Goal: Task Accomplishment & Management: Manage account settings

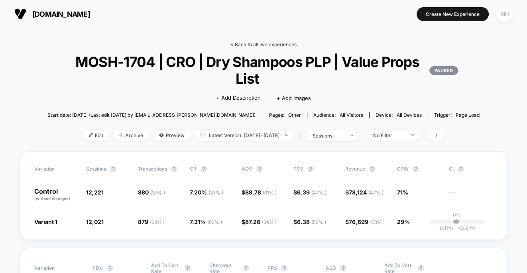
click at [241, 45] on link "< Back to all live experiences" at bounding box center [263, 44] width 66 height 6
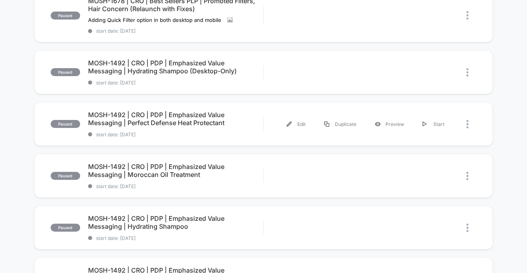
scroll to position [218, 0]
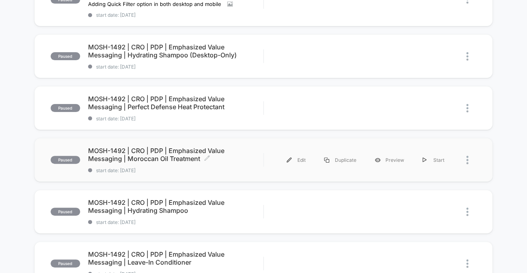
click at [155, 153] on span "MOSH-1492 | CRO | PDP | Emphasized Value Messaging | Moroccan Oil Treatment Cli…" at bounding box center [175, 155] width 175 height 16
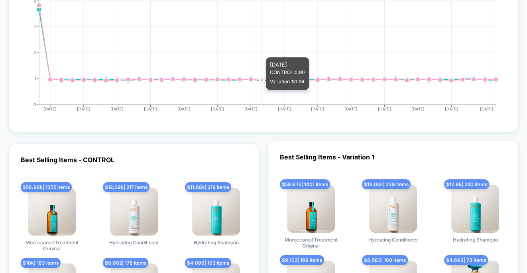
scroll to position [2225, 0]
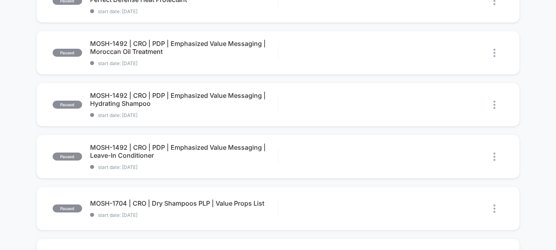
scroll to position [322, 0]
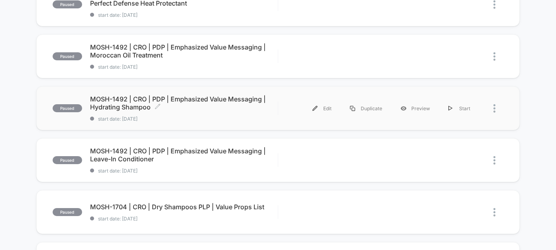
click at [222, 98] on span "MOSH-1492 | CRO | PDP | Emphasized Value Messaging | Hydrating Shampoo Click to…" at bounding box center [184, 103] width 188 height 16
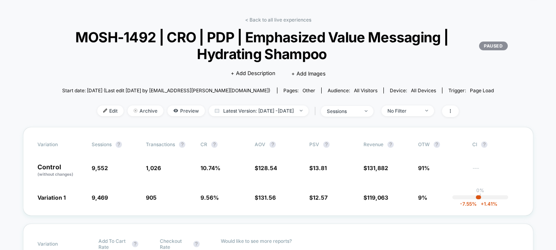
scroll to position [40, 0]
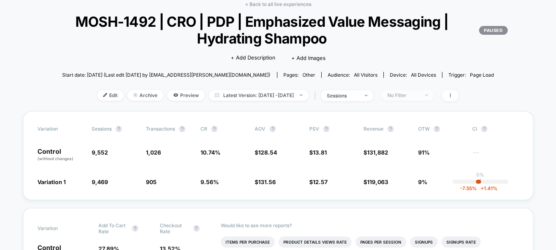
click at [419, 94] on div "No Filter" at bounding box center [403, 95] width 32 height 6
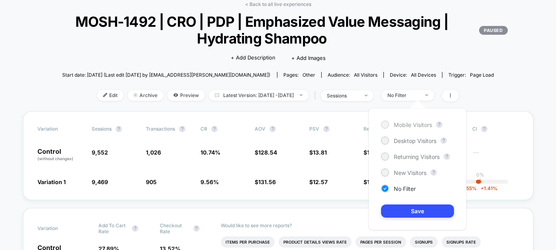
click at [410, 123] on span "Mobile Visitors" at bounding box center [413, 124] width 38 height 7
click at [407, 212] on button "Save" at bounding box center [417, 210] width 73 height 13
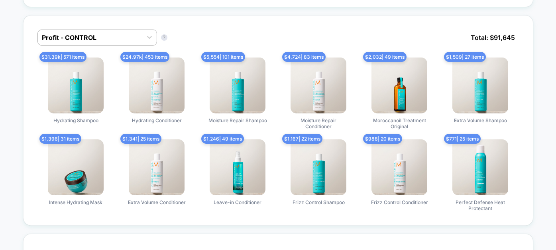
scroll to position [511, 0]
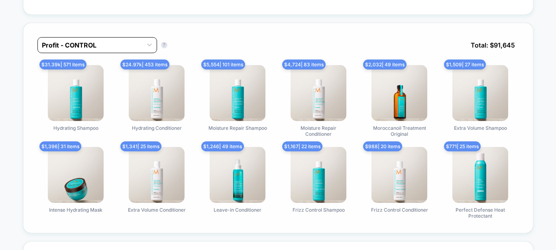
click at [130, 47] on div at bounding box center [90, 45] width 96 height 10
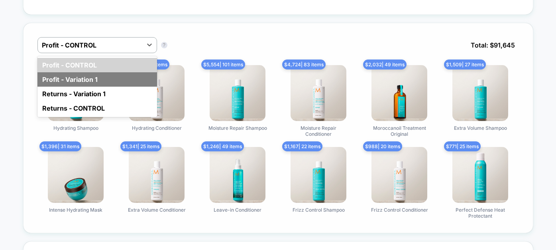
click at [110, 77] on div "Profit - Variation 1" at bounding box center [97, 79] width 120 height 14
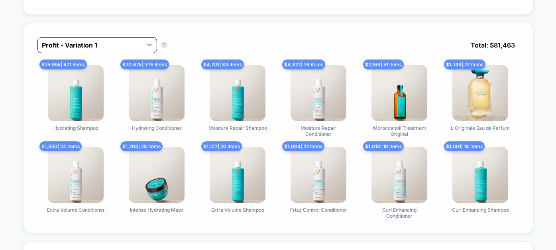
click at [143, 41] on div at bounding box center [149, 44] width 14 height 14
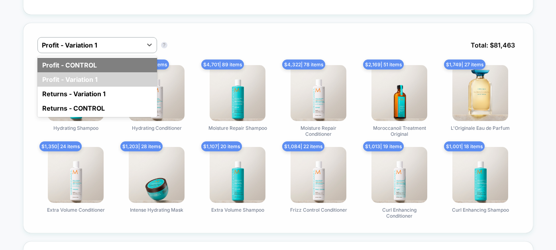
click at [126, 62] on div "Profit - CONTROL" at bounding box center [97, 65] width 120 height 14
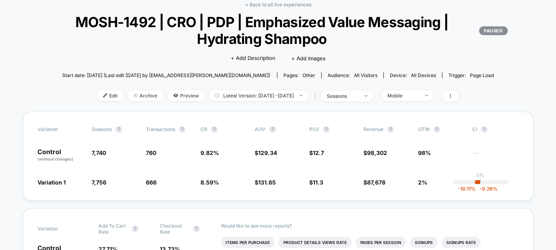
scroll to position [39, 0]
click at [419, 96] on div "Mobile" at bounding box center [403, 96] width 32 height 6
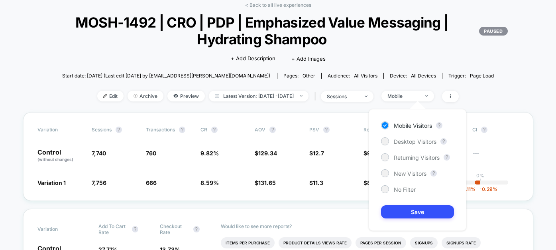
click at [484, 96] on div "Edit Archive Preview Latest Version: [DATE] - [DATE] | sessions Mobile" at bounding box center [278, 96] width 510 height 12
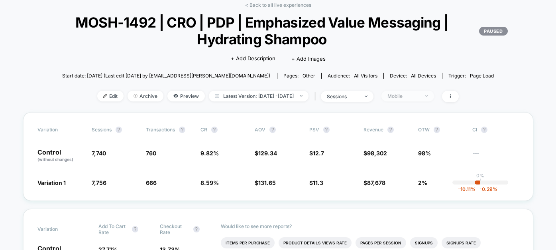
click at [419, 94] on div "Mobile" at bounding box center [403, 96] width 32 height 6
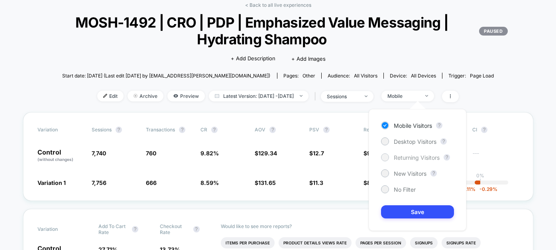
click at [413, 157] on span "Returning Visitors" at bounding box center [417, 157] width 46 height 7
click at [411, 204] on div "Mobile Visitors ? Desktop Visitors ? Returning Visitors ? New Visitors ? No Fil…" at bounding box center [418, 170] width 98 height 122
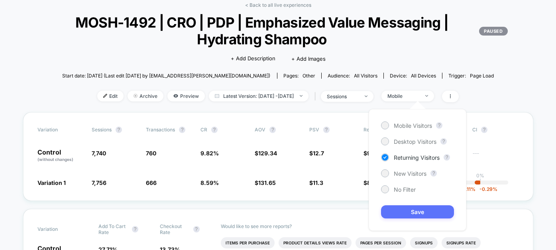
click at [410, 212] on button "Save" at bounding box center [417, 211] width 73 height 13
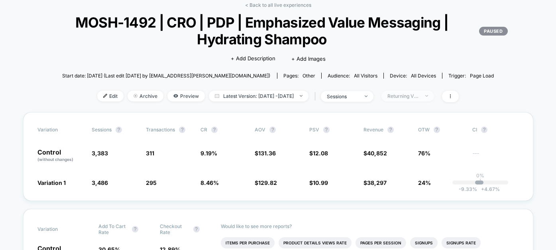
click at [411, 98] on div "Returning Visitors" at bounding box center [403, 96] width 32 height 6
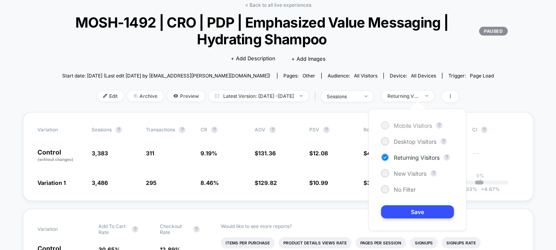
click at [404, 127] on span "Mobile Visitors" at bounding box center [413, 125] width 38 height 7
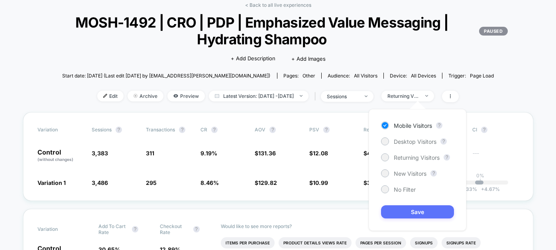
click at [432, 213] on button "Save" at bounding box center [417, 211] width 73 height 13
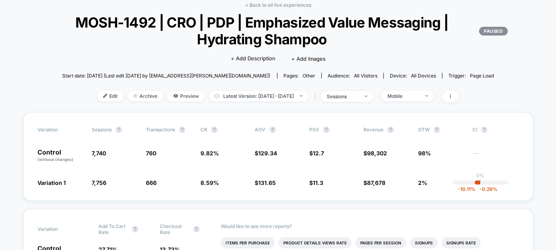
scroll to position [1, 0]
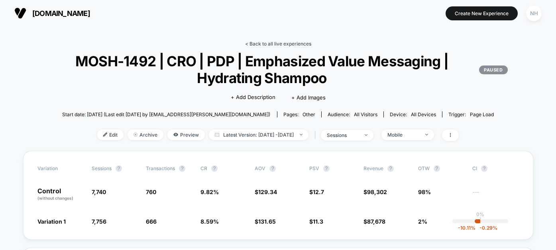
click at [279, 42] on link "< Back to all live experiences" at bounding box center [278, 44] width 66 height 6
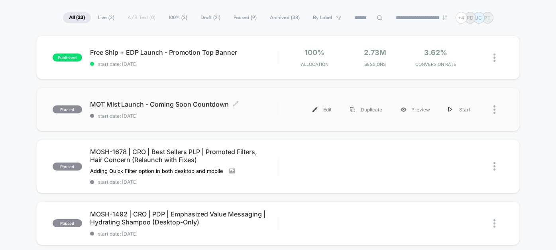
scroll to position [58, 0]
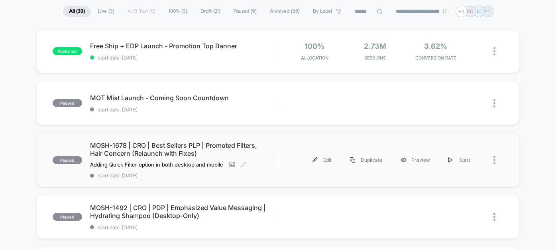
click at [174, 144] on span "MOSH-1678 | CRO | Best Sellers PLP | Promoted Filters, Hair Concern (Relaunch w…" at bounding box center [184, 149] width 188 height 16
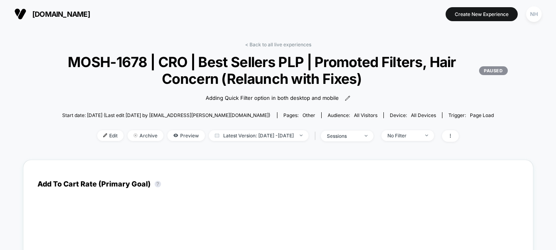
scroll to position [47, 0]
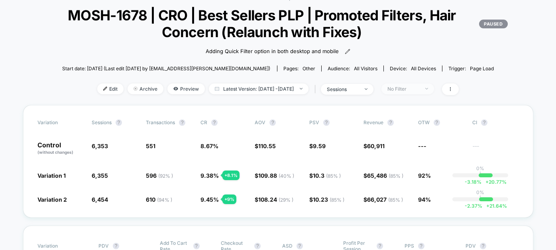
click at [419, 90] on div "No Filter" at bounding box center [403, 89] width 32 height 6
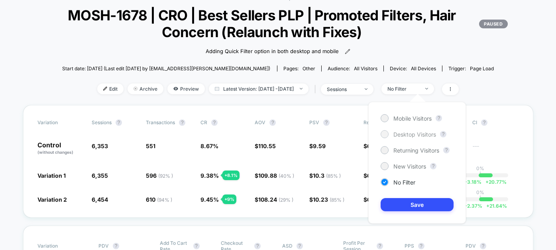
click at [408, 133] on span "Desktop Visitors" at bounding box center [414, 134] width 43 height 7
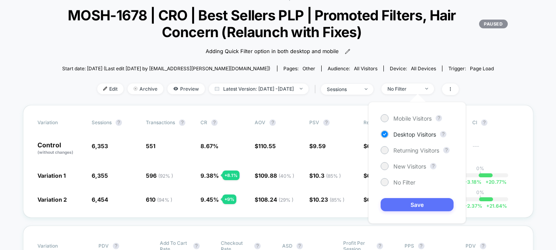
click at [403, 204] on button "Save" at bounding box center [417, 204] width 73 height 13
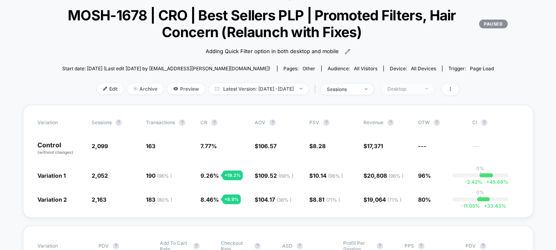
click at [419, 90] on div "Desktop" at bounding box center [403, 89] width 32 height 6
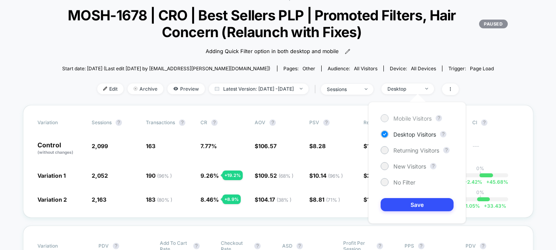
click at [414, 118] on span "Mobile Visitors" at bounding box center [412, 118] width 38 height 7
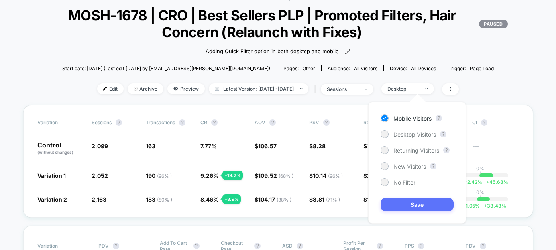
click at [412, 200] on button "Save" at bounding box center [417, 204] width 73 height 13
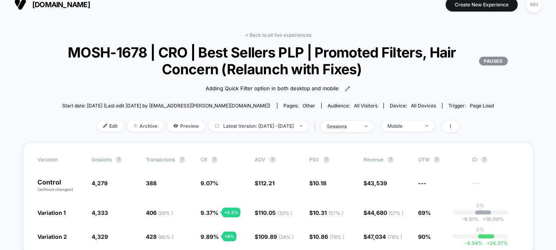
scroll to position [8, 0]
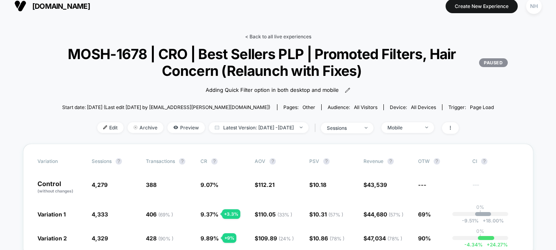
click at [283, 34] on link "< Back to all live experiences" at bounding box center [278, 36] width 66 height 6
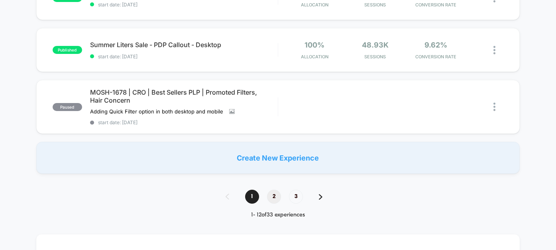
click at [275, 201] on span "2" at bounding box center [274, 196] width 14 height 14
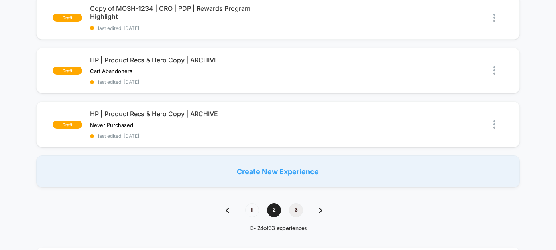
click at [292, 206] on span "3" at bounding box center [296, 210] width 14 height 14
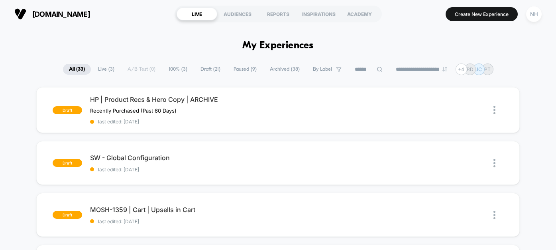
click at [271, 70] on span "Archived ( 38 )" at bounding box center [285, 69] width 42 height 11
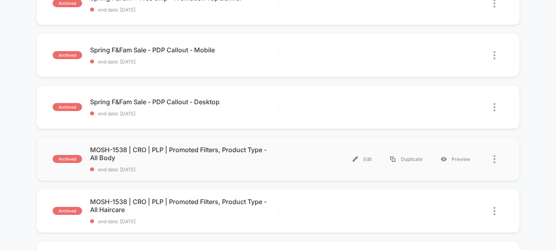
scroll to position [110, 0]
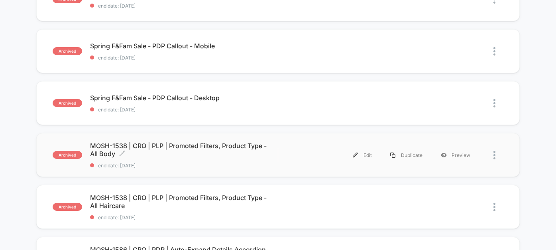
click at [193, 144] on span "MOSH-1538 | CRO | PLP | Promoted Filters, Product Type - All Body Click to edit…" at bounding box center [184, 150] width 188 height 16
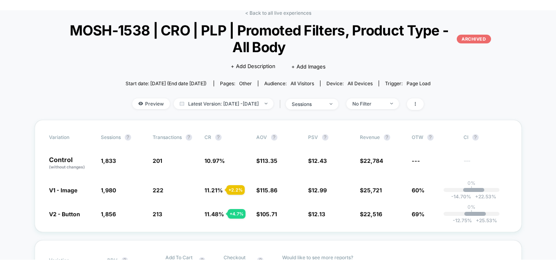
scroll to position [51, 0]
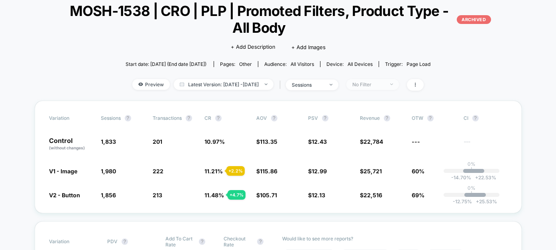
click at [384, 85] on div "No Filter" at bounding box center [368, 84] width 32 height 6
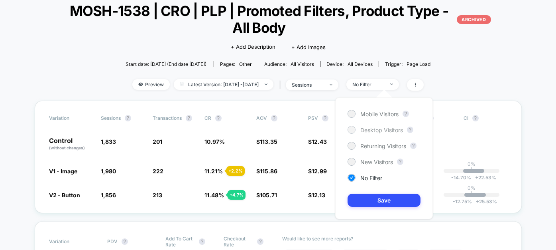
click at [385, 126] on span "Desktop Visitors" at bounding box center [381, 129] width 43 height 7
click at [382, 199] on button "Save" at bounding box center [384, 199] width 73 height 13
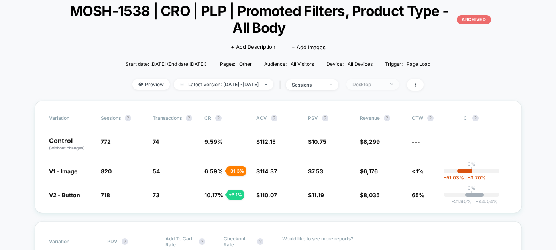
click at [384, 82] on div "Desktop" at bounding box center [368, 84] width 32 height 6
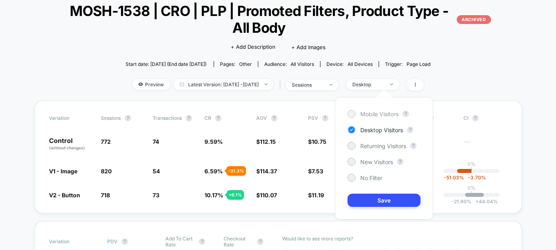
click at [392, 113] on span "Mobile Visitors" at bounding box center [379, 113] width 38 height 7
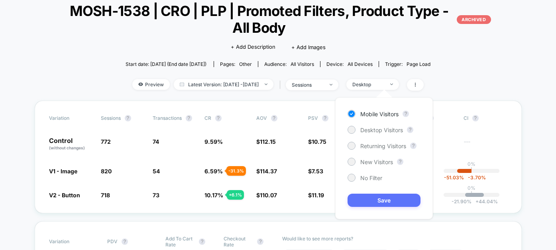
click at [399, 203] on button "Save" at bounding box center [384, 199] width 73 height 13
